Goal: Transaction & Acquisition: Book appointment/travel/reservation

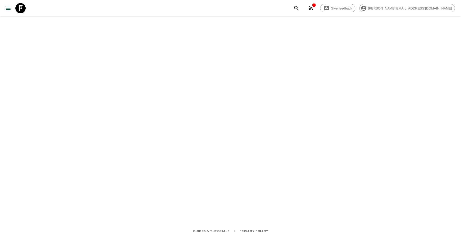
click at [18, 9] on icon at bounding box center [20, 8] width 10 height 10
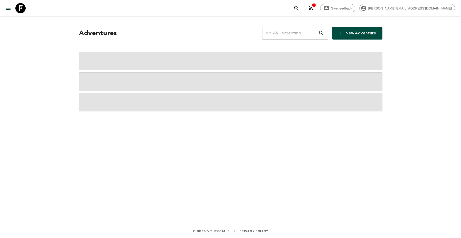
click at [287, 33] on input "text" at bounding box center [290, 33] width 56 height 14
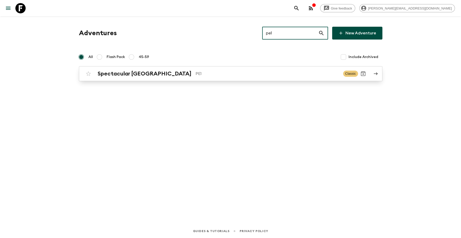
type input "pe1"
click at [205, 77] on div "Spectacular Peru PE1 Classic" at bounding box center [220, 73] width 275 height 10
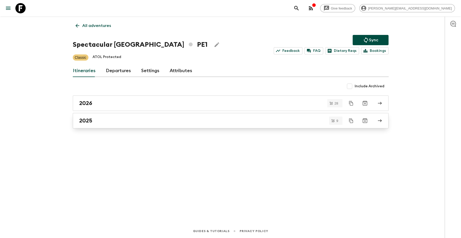
click at [178, 118] on div "2025" at bounding box center [225, 120] width 293 height 7
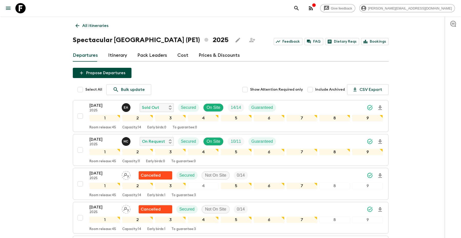
scroll to position [71, 0]
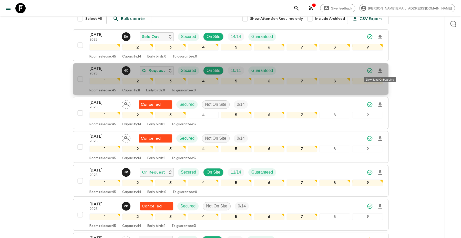
click at [381, 69] on icon "Download Onboarding" at bounding box center [380, 70] width 4 height 4
